Goal: Ask a question

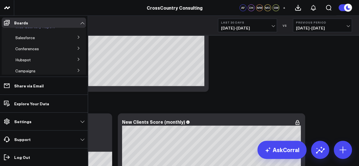
scroll to position [22, 0]
click at [24, 34] on span "Salesforce" at bounding box center [25, 34] width 20 height 5
click at [23, 35] on span "Salesforce" at bounding box center [25, 34] width 20 height 5
click at [77, 34] on icon at bounding box center [78, 34] width 3 height 3
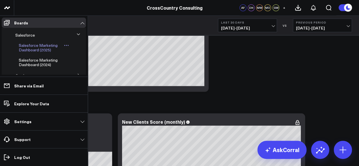
click at [42, 49] on span "Salesforce Marketing Dashboard (2025)" at bounding box center [38, 48] width 39 height 10
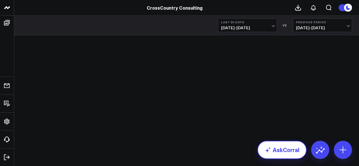
click at [283, 149] on link "AskCorral" at bounding box center [281, 150] width 49 height 18
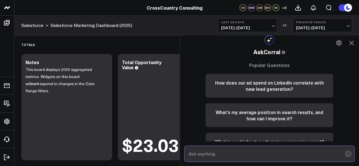
click at [240, 154] on input "text" at bounding box center [264, 154] width 155 height 10
click at [266, 156] on input "How many new accounts did we gain from 01/01" at bounding box center [264, 154] width 155 height 10
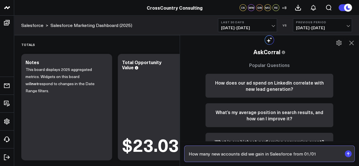
click at [318, 155] on input "How many new accounts did we gain in Salesforce from 01/01" at bounding box center [264, 154] width 155 height 10
type input "How many new accounts did we gain in Salesforce from 01/01/2025-01/31/2025?"
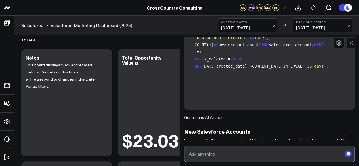
scroll to position [118, 0]
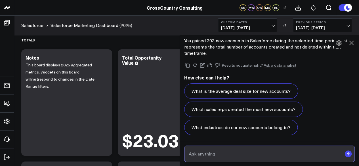
click at [222, 151] on input "text" at bounding box center [264, 154] width 155 height 10
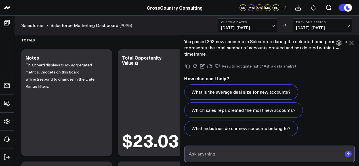
scroll to position [643, 0]
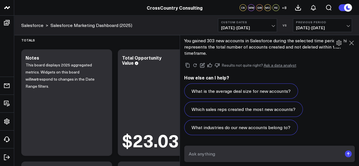
click at [354, 42] on icon at bounding box center [351, 42] width 7 height 7
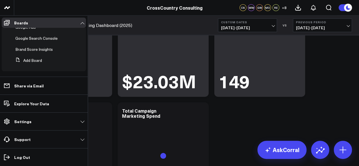
scroll to position [65, 0]
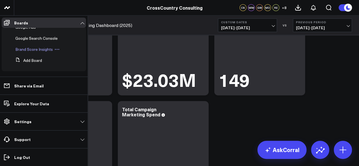
click at [36, 49] on span "Brand Score Insights" at bounding box center [33, 49] width 37 height 5
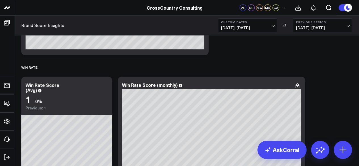
scroll to position [2473, 0]
